Goal: Task Accomplishment & Management: Manage account settings

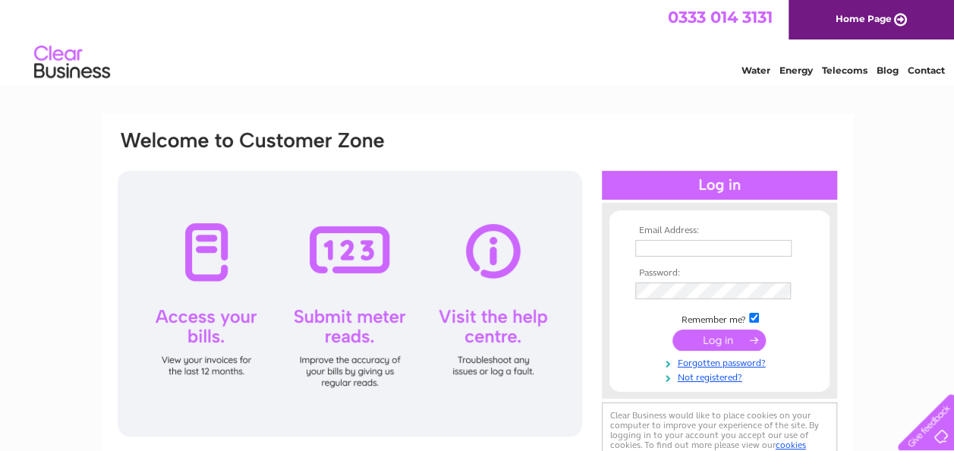
click at [689, 220] on div "Email Address: Password:" at bounding box center [719, 300] width 235 height 165
click at [633, 222] on div "Email Address: Password:" at bounding box center [719, 300] width 235 height 165
click at [668, 230] on th "Email Address:" at bounding box center [719, 230] width 176 height 11
click at [653, 250] on input "text" at bounding box center [713, 248] width 156 height 17
click at [833, 240] on div "Email Address: Password:" at bounding box center [719, 300] width 235 height 165
